Goal: Navigation & Orientation: Find specific page/section

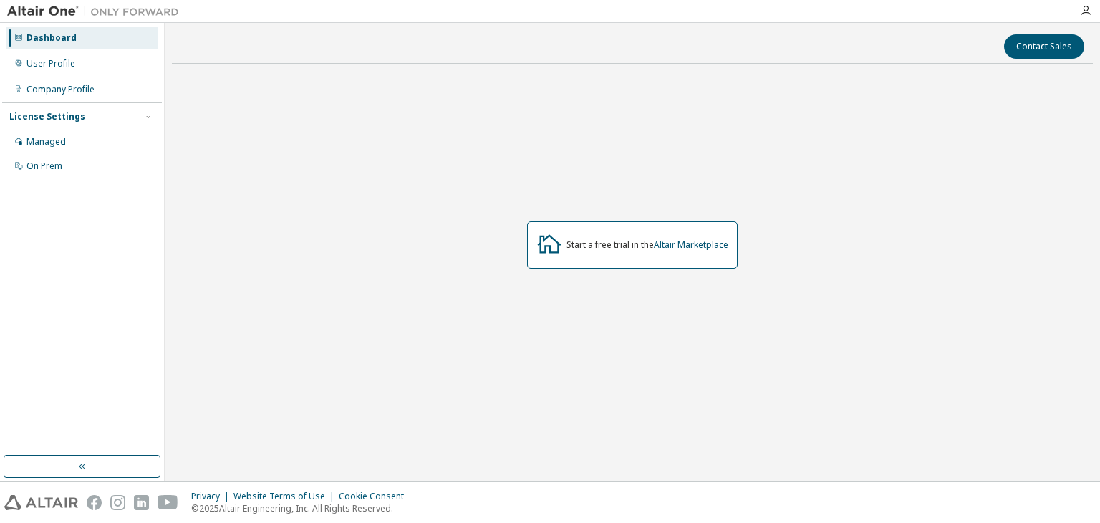
click at [595, 237] on div "Start a free trial in the Altair Marketplace" at bounding box center [632, 244] width 211 height 47
click at [544, 241] on icon at bounding box center [549, 244] width 26 height 26
click at [100, 69] on div "User Profile" at bounding box center [82, 63] width 153 height 23
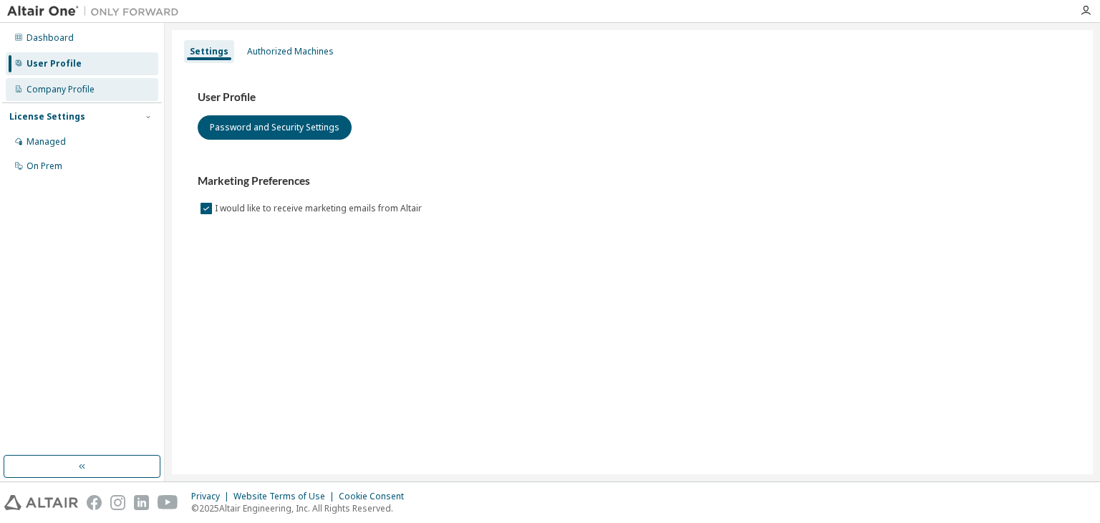
click at [90, 91] on div "Company Profile" at bounding box center [61, 89] width 68 height 11
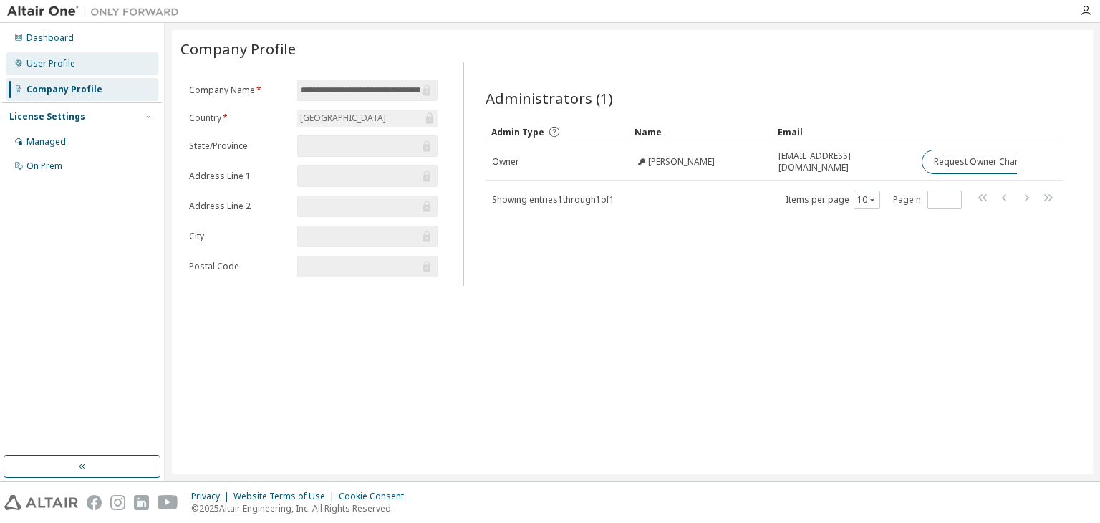
click at [72, 67] on div "User Profile" at bounding box center [51, 63] width 49 height 11
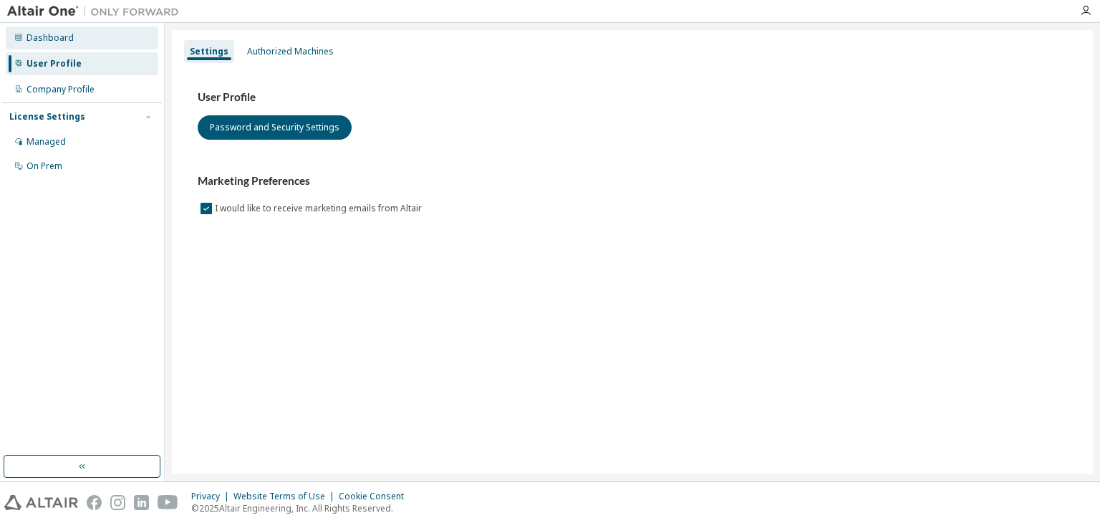
click at [64, 36] on div "Dashboard" at bounding box center [50, 37] width 47 height 11
click at [64, 12] on img at bounding box center [96, 11] width 179 height 14
click at [38, 37] on div "Dashboard" at bounding box center [50, 37] width 47 height 11
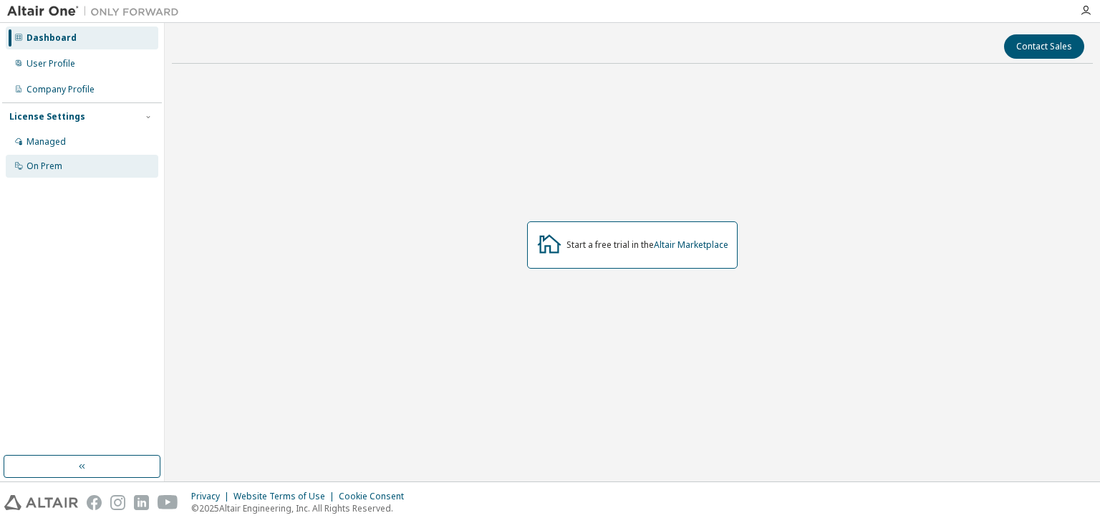
click at [72, 167] on div "On Prem" at bounding box center [82, 166] width 153 height 23
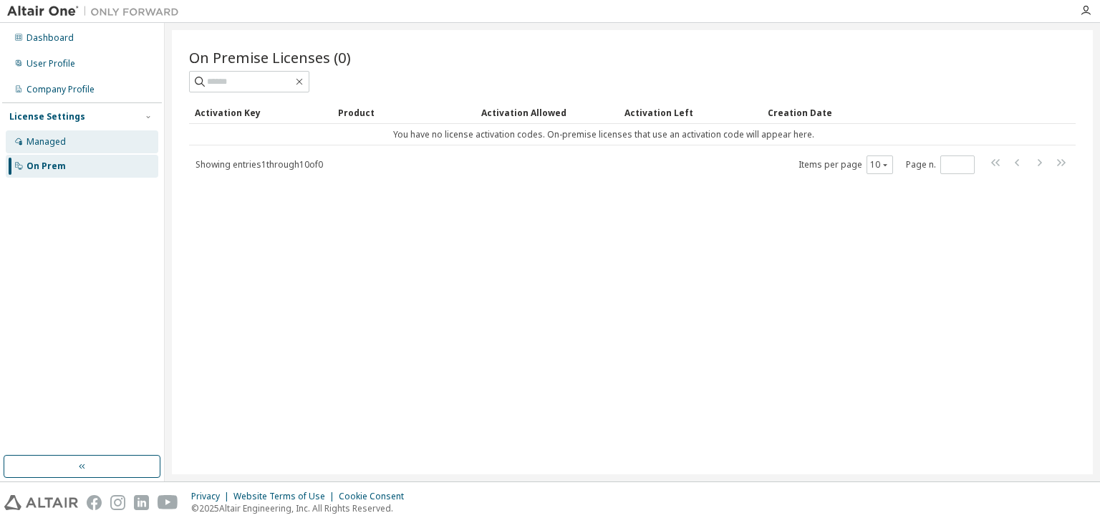
click at [75, 150] on div "Managed" at bounding box center [82, 141] width 153 height 23
